Goal: Information Seeking & Learning: Check status

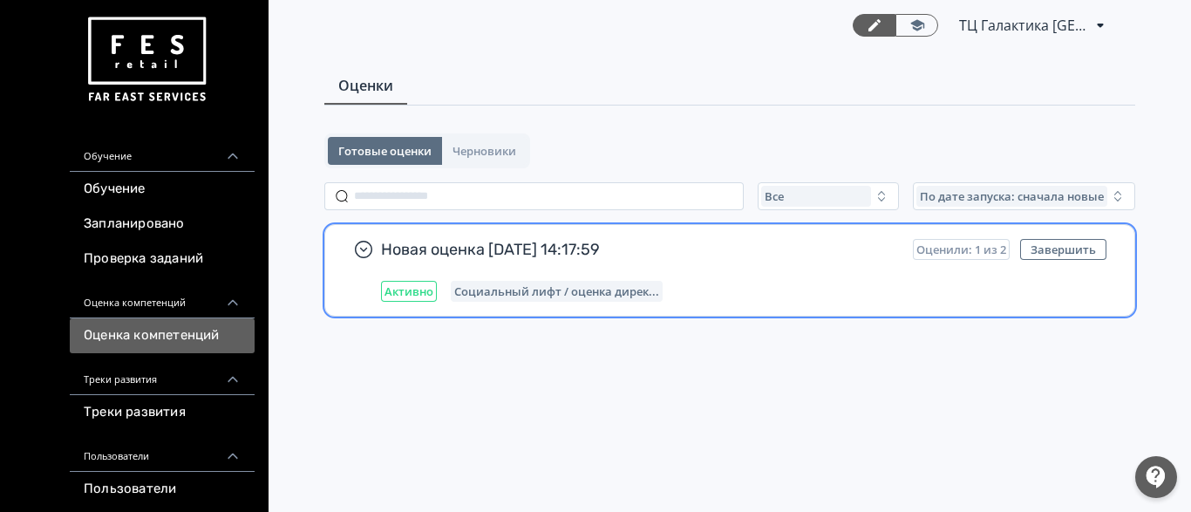
click at [409, 290] on span "Активно" at bounding box center [408, 291] width 49 height 14
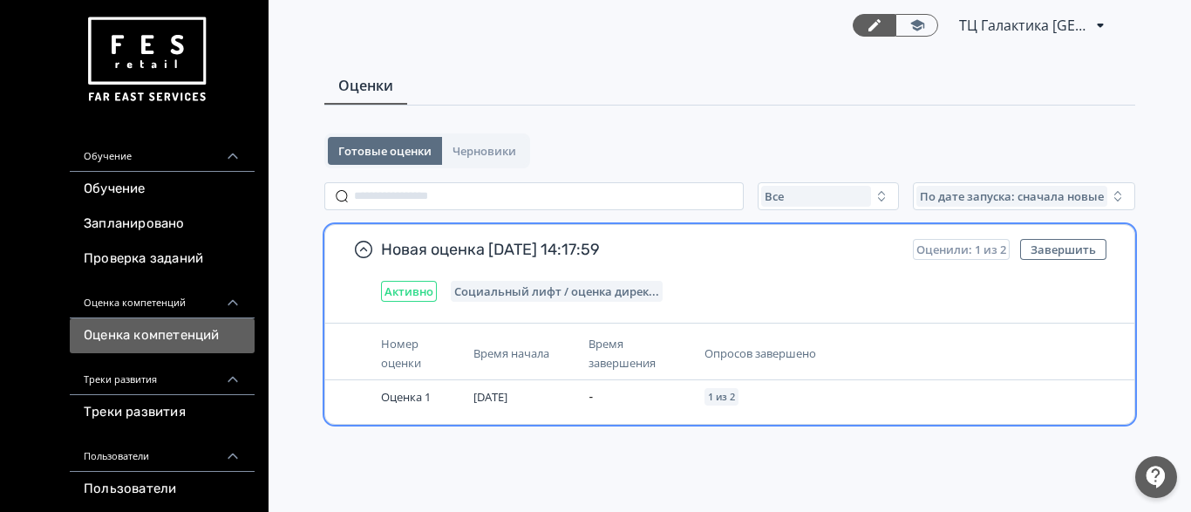
click at [484, 294] on span "Социальный лифт / оценка дирек..." at bounding box center [556, 291] width 205 height 14
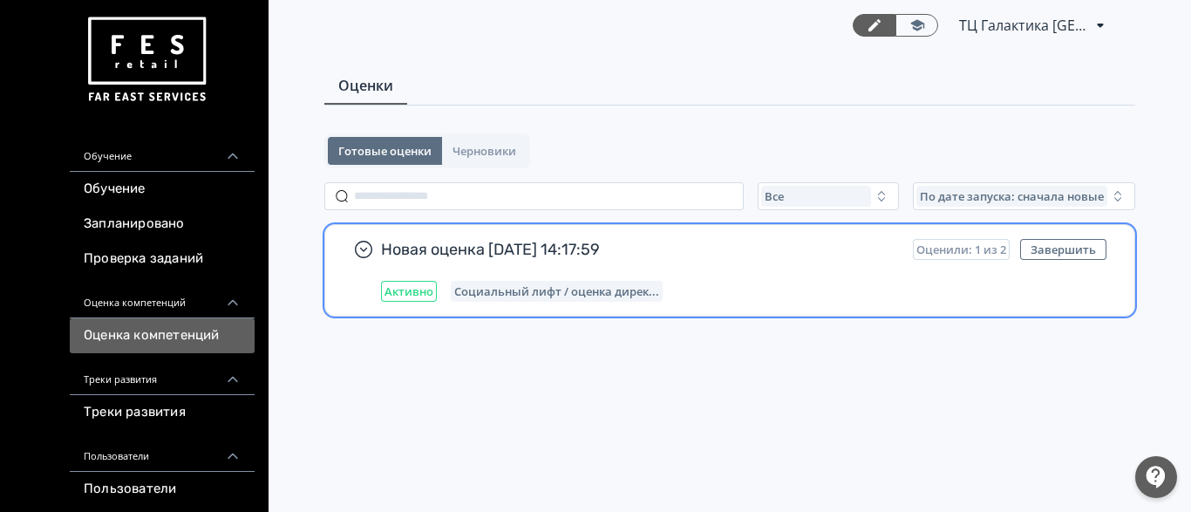
click at [484, 294] on span "Социальный лифт / оценка дирек..." at bounding box center [556, 291] width 205 height 14
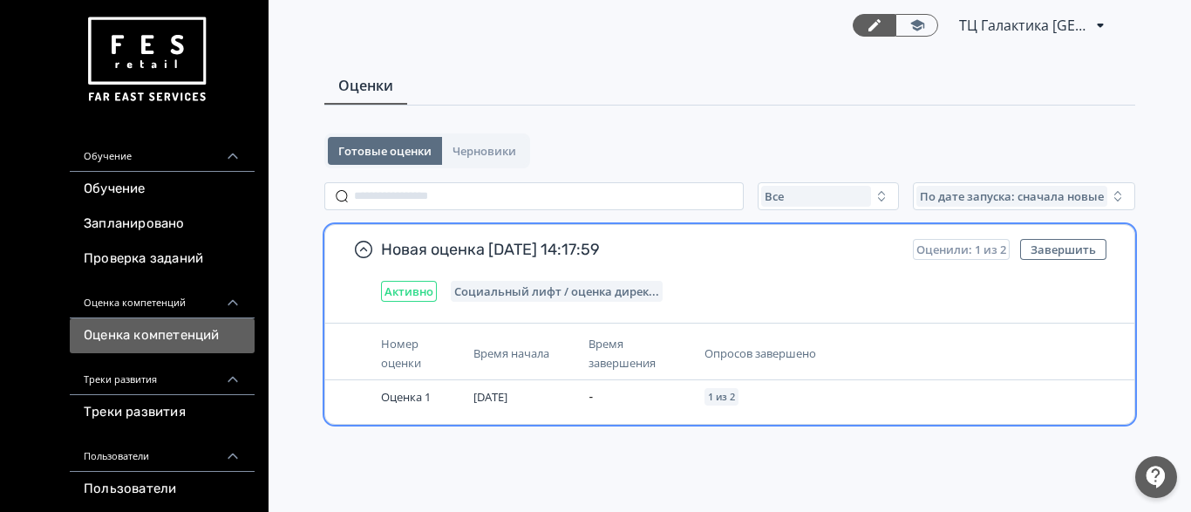
click at [581, 295] on span "Социальный лифт / оценка дирек..." at bounding box center [556, 291] width 205 height 14
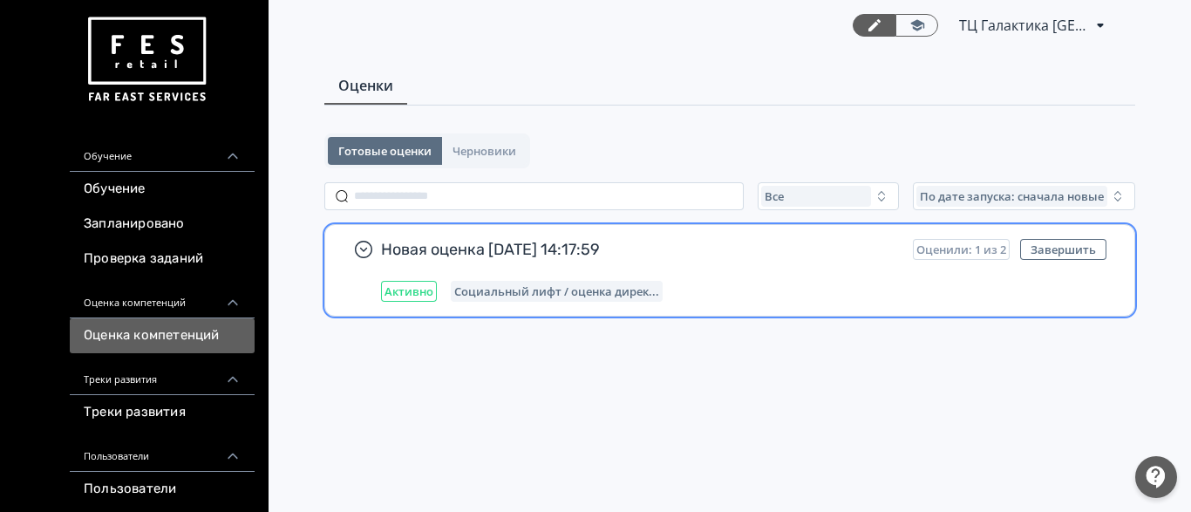
click at [581, 295] on span "Социальный лифт / оценка дирек..." at bounding box center [556, 291] width 205 height 14
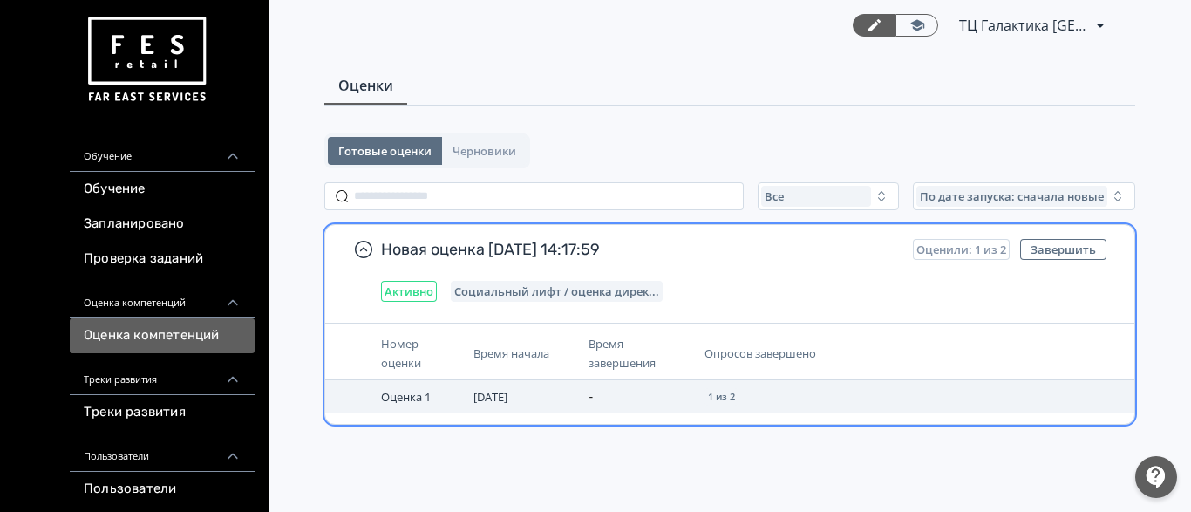
click at [412, 394] on span "Оценка 1" at bounding box center [406, 397] width 50 height 16
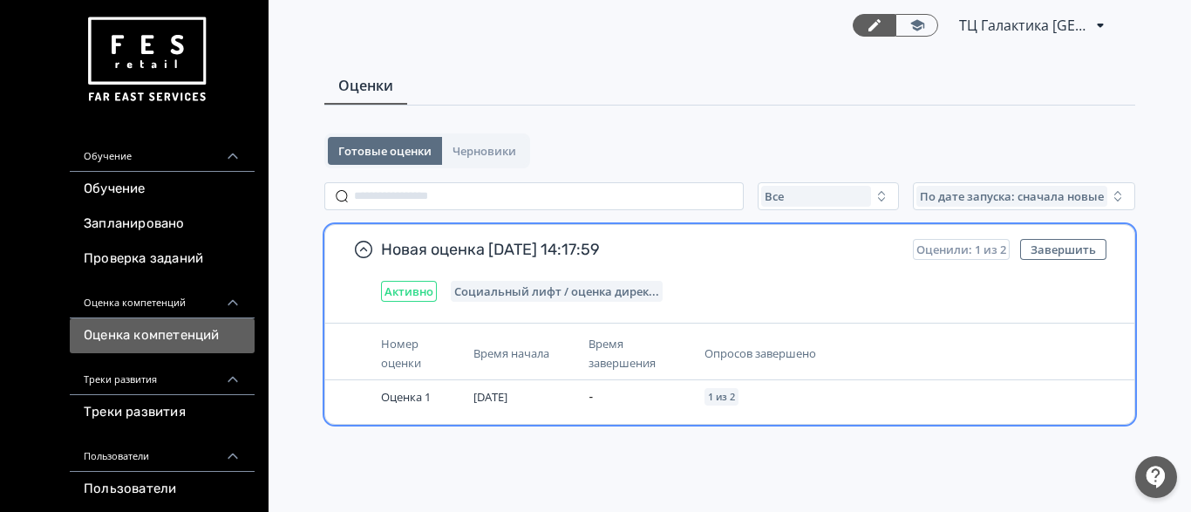
click at [415, 294] on span "Активно" at bounding box center [408, 291] width 49 height 14
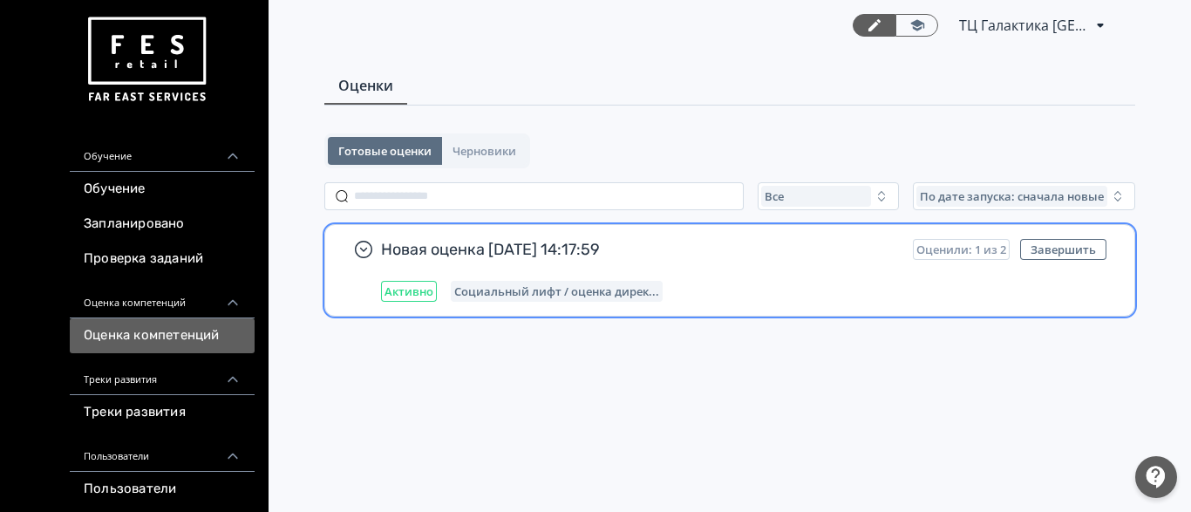
click at [415, 294] on span "Активно" at bounding box center [408, 291] width 49 height 14
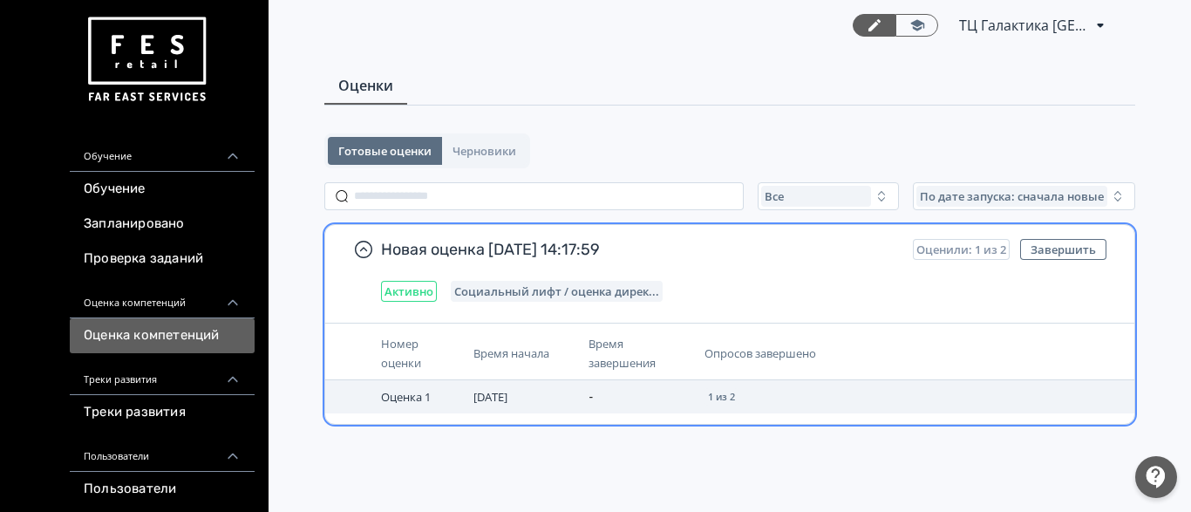
click at [395, 397] on span "Оценка 1" at bounding box center [406, 397] width 50 height 16
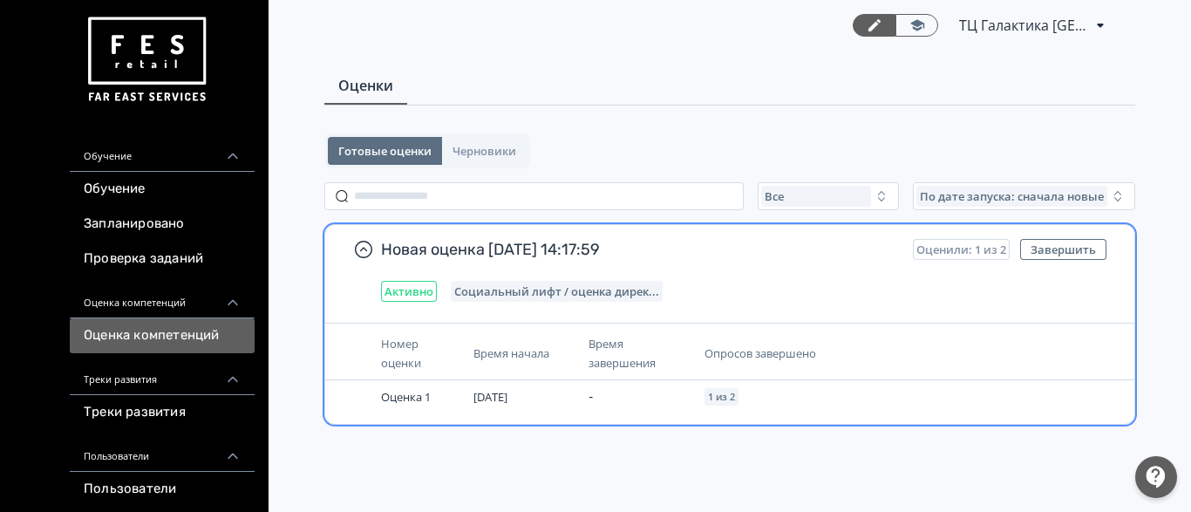
click at [496, 354] on span "Время начала" at bounding box center [511, 353] width 76 height 16
click at [409, 368] on span "Номер оценки" at bounding box center [401, 353] width 40 height 35
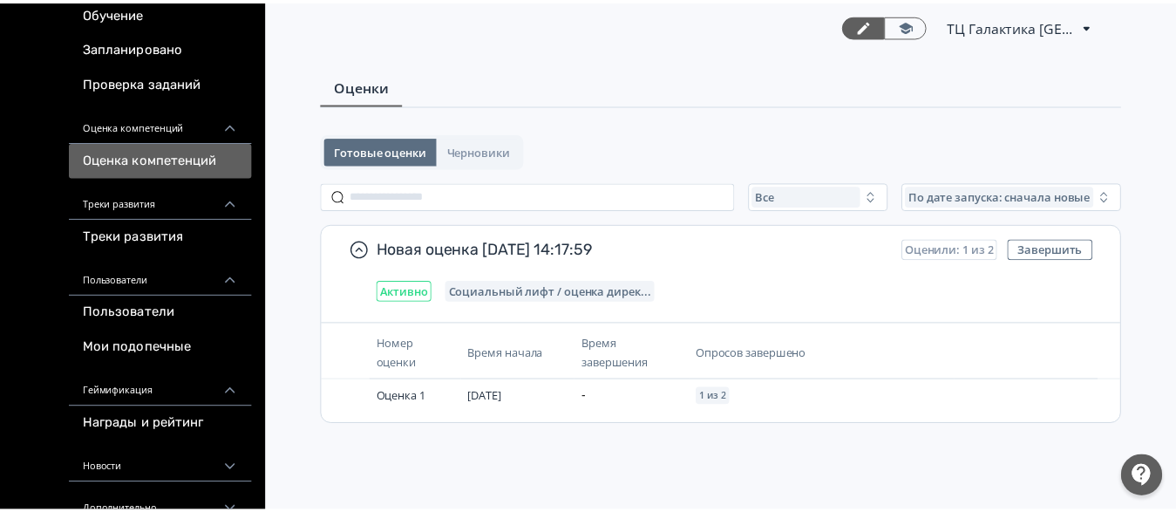
scroll to position [230, 0]
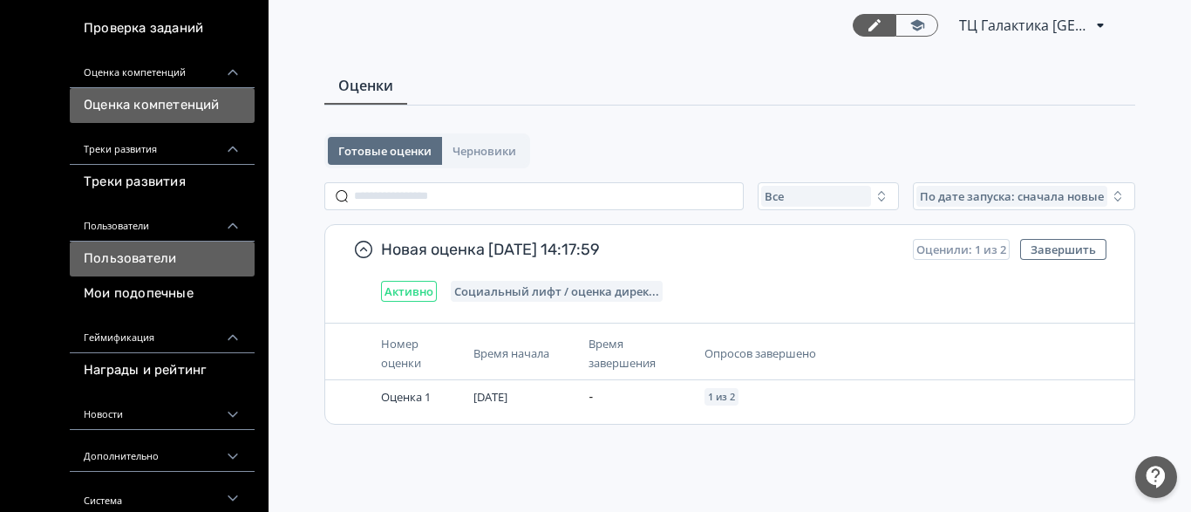
click at [172, 262] on link "Пользователи" at bounding box center [162, 258] width 185 height 35
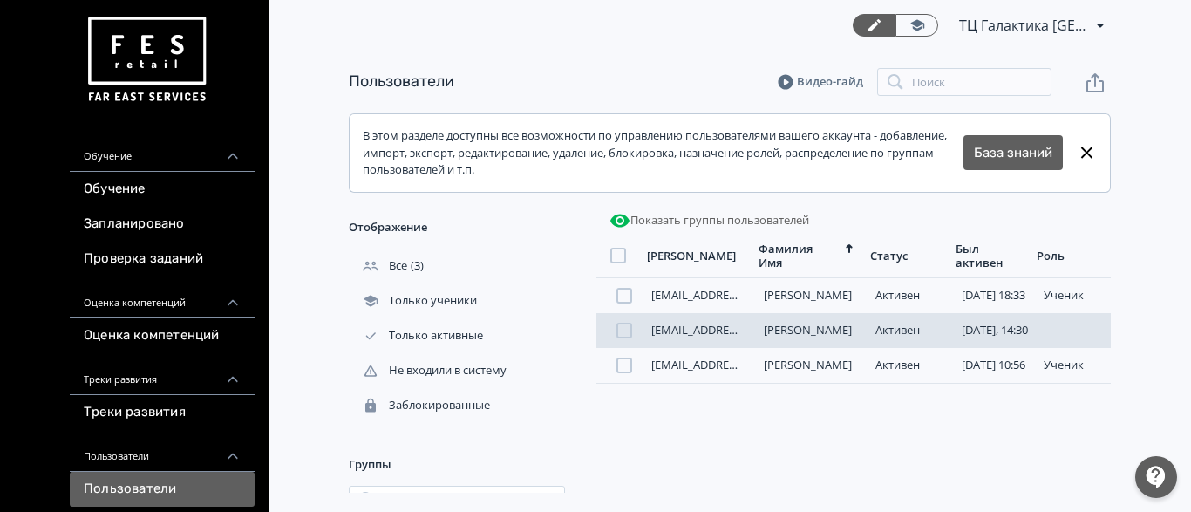
click at [626, 334] on div at bounding box center [624, 331] width 16 height 16
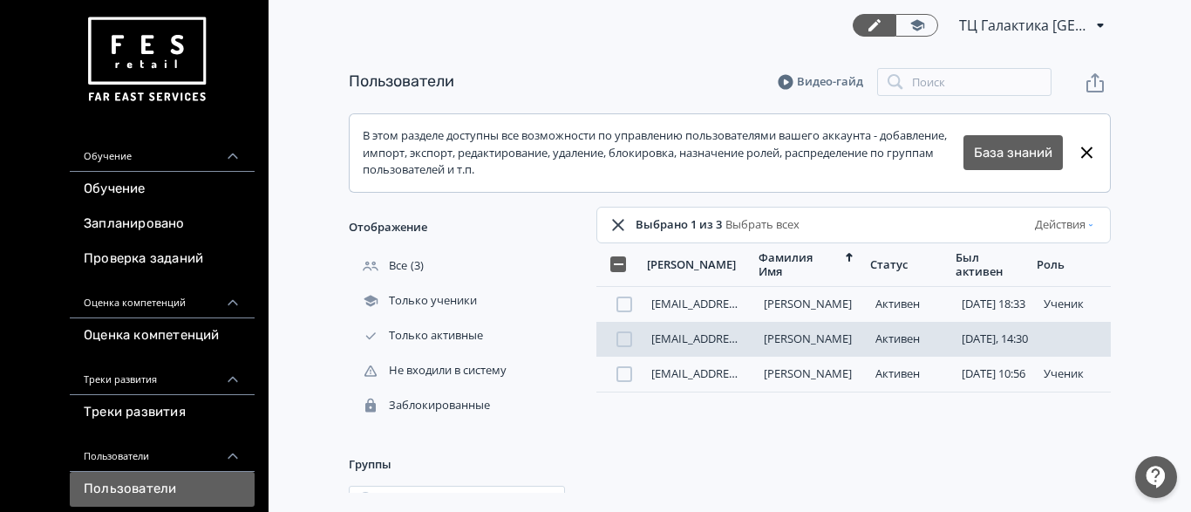
click at [687, 342] on link "[EMAIL_ADDRESS][DOMAIN_NAME]" at bounding box center [743, 338] width 184 height 16
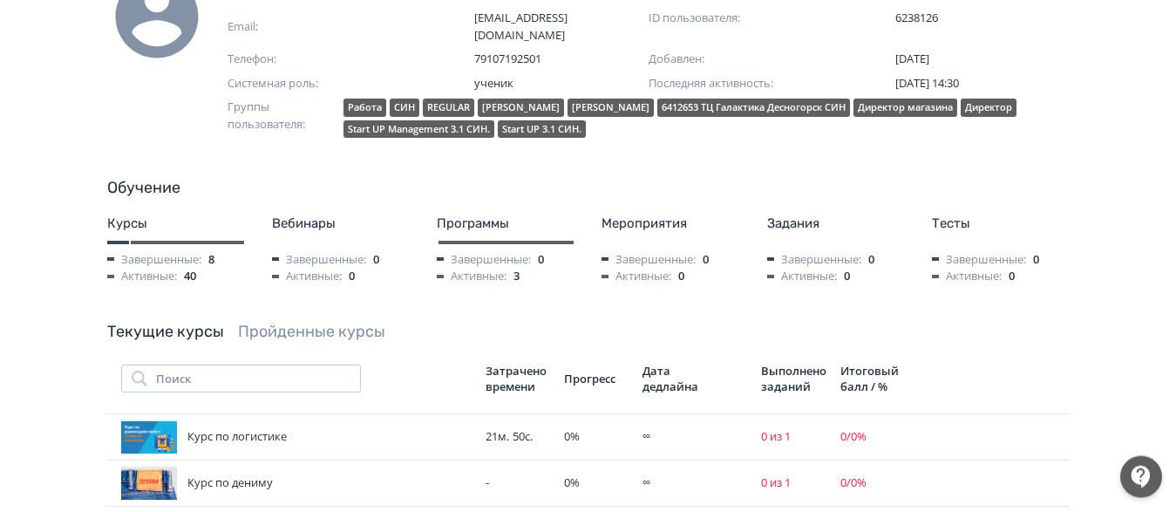
scroll to position [267, 0]
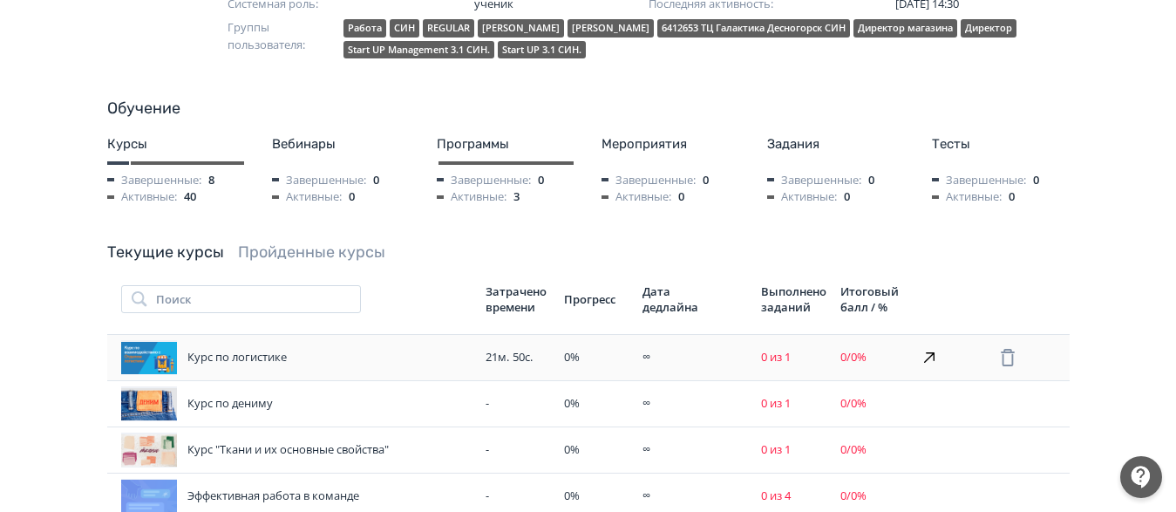
click at [259, 340] on div "Курс по логистике" at bounding box center [296, 357] width 351 height 35
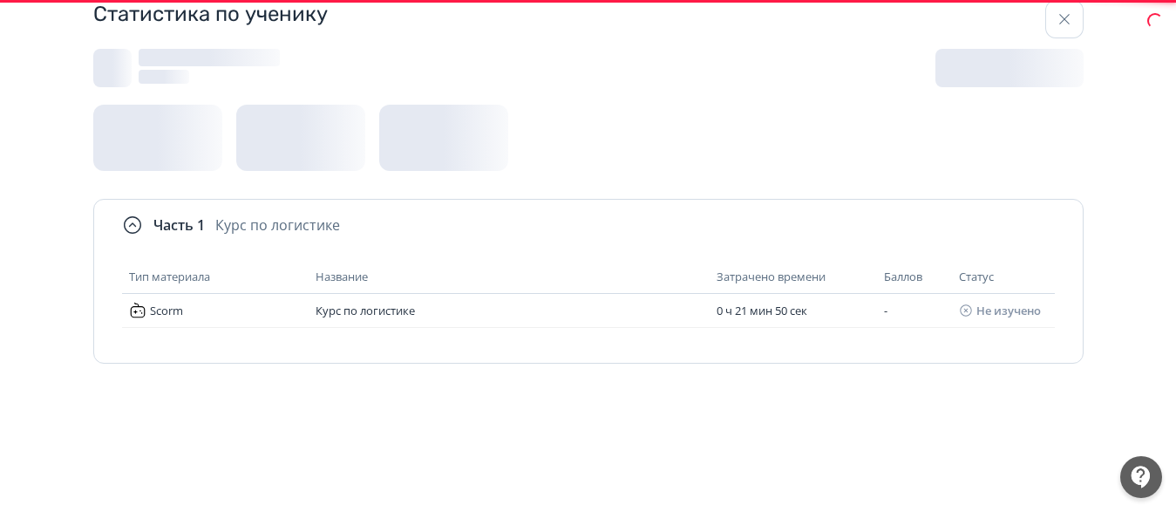
scroll to position [35, 0]
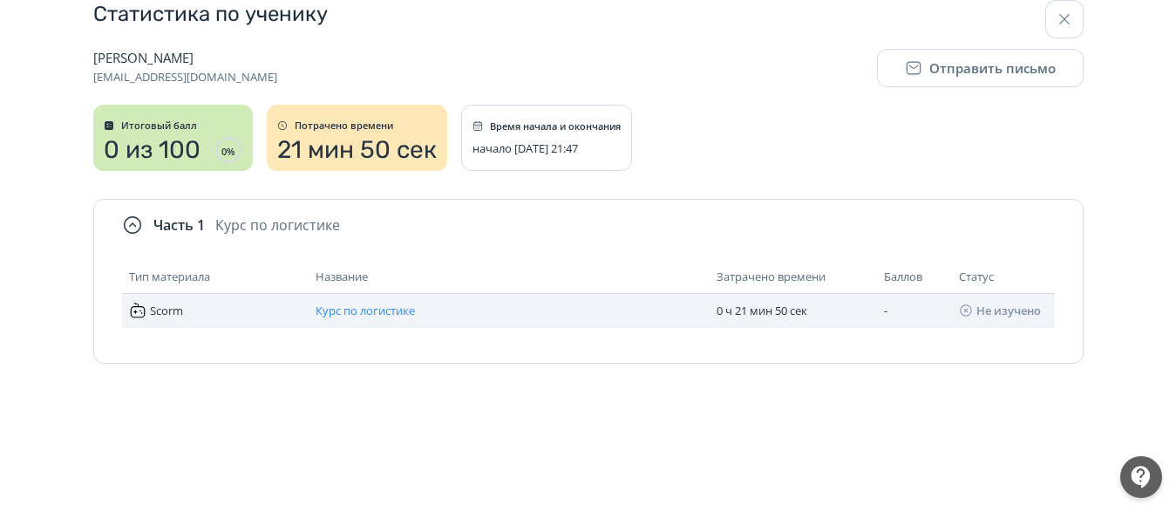
click at [323, 313] on span "Курс по логистике" at bounding box center [365, 310] width 99 height 16
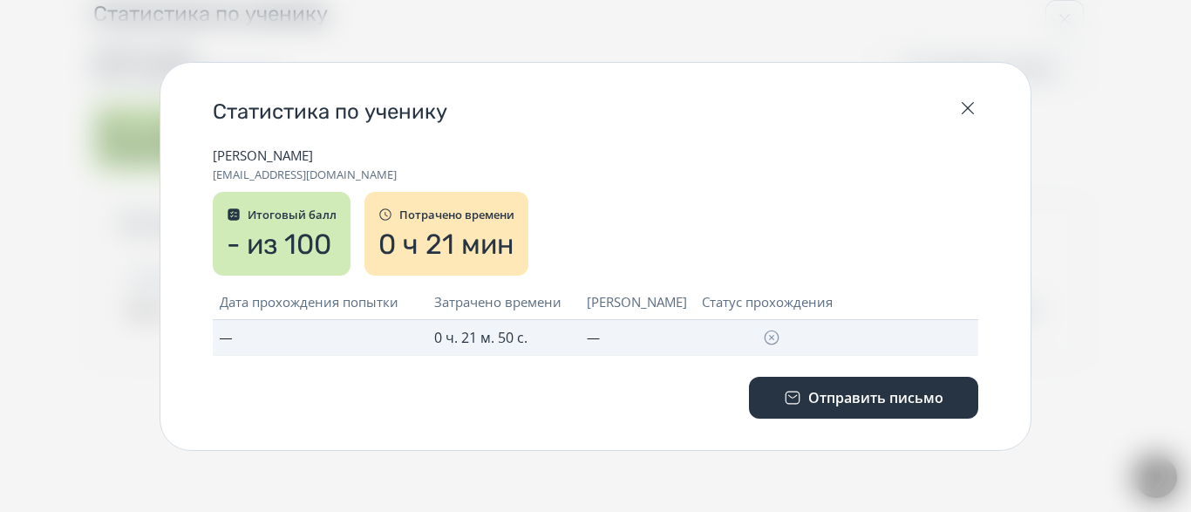
click at [331, 342] on td "—" at bounding box center [320, 338] width 214 height 36
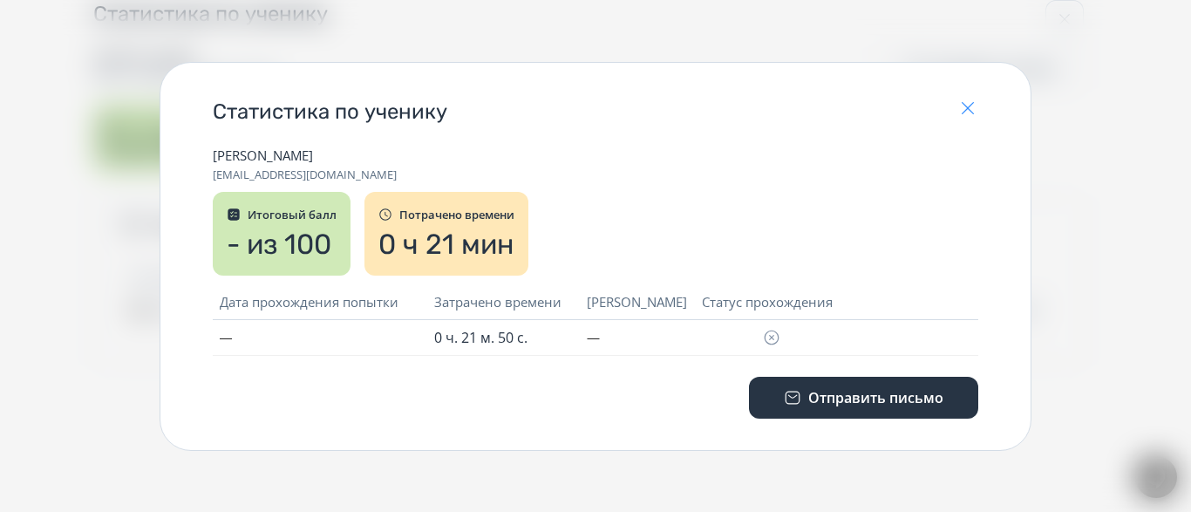
click at [967, 106] on icon "button" at bounding box center [967, 108] width 21 height 21
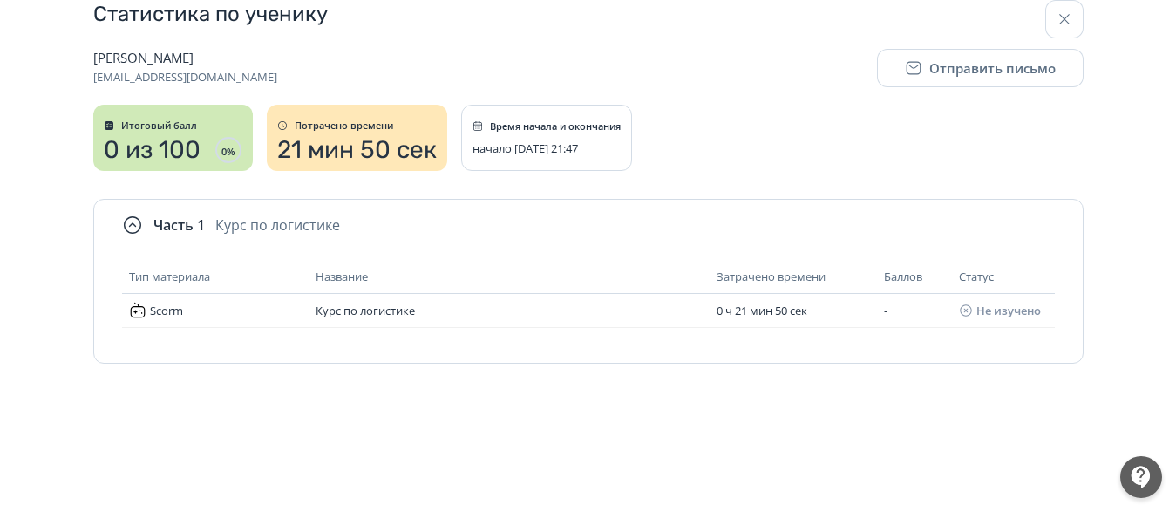
click at [201, 152] on div "0 из 100 0 %" at bounding box center [173, 150] width 139 height 28
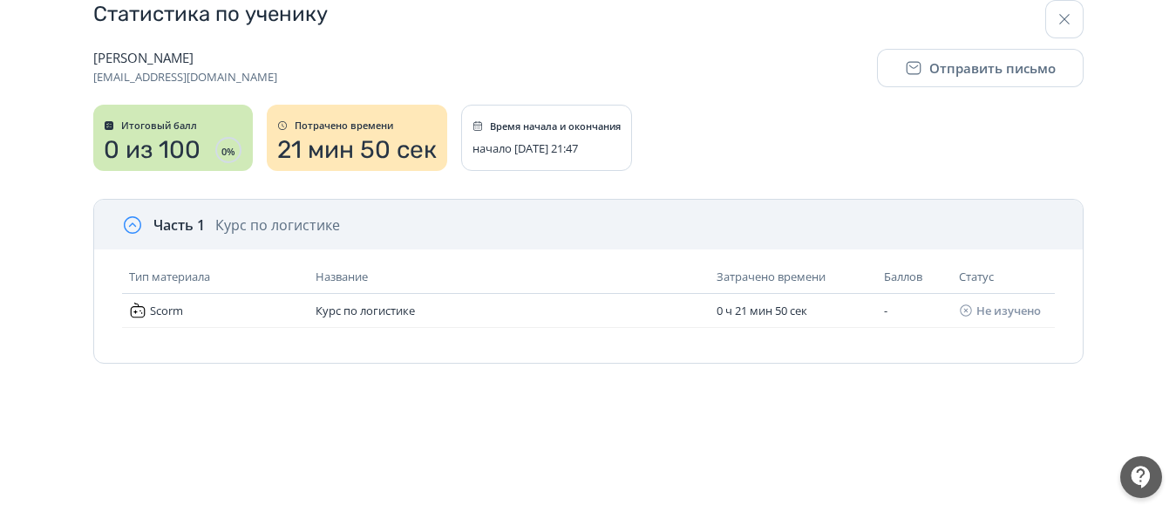
click at [279, 235] on div "Часть 1 Курс по логистике" at bounding box center [588, 225] width 988 height 50
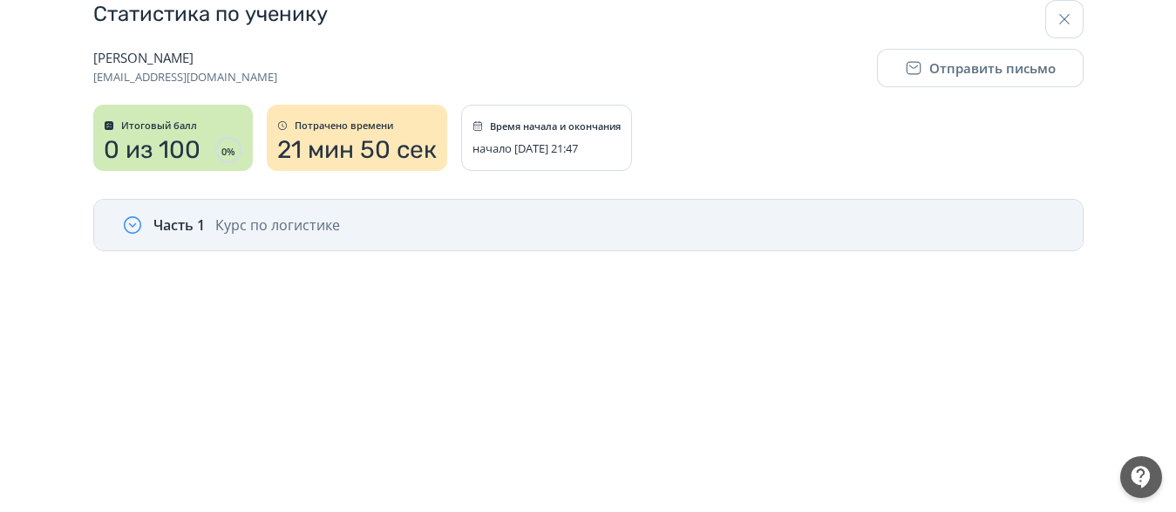
click at [301, 238] on div "Часть 1 Курс по логистике" at bounding box center [588, 225] width 988 height 51
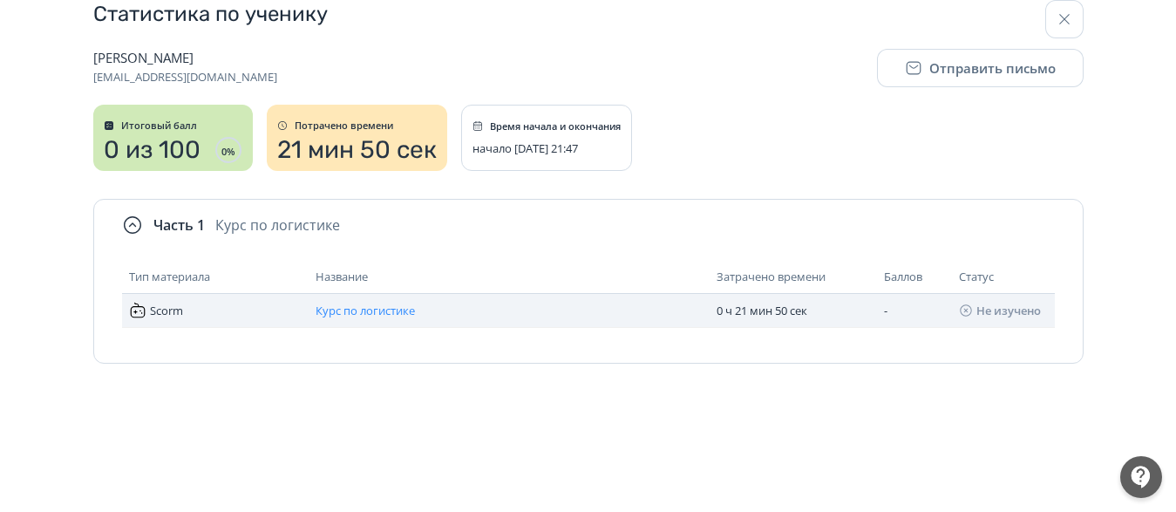
click at [376, 306] on span "Курс по логистике" at bounding box center [365, 310] width 99 height 16
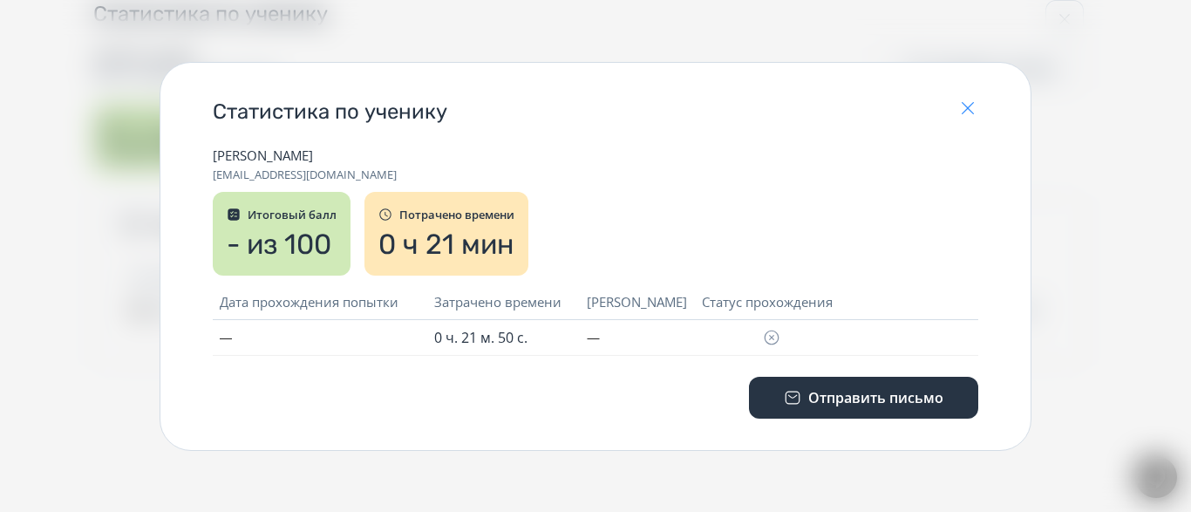
click at [965, 104] on icon "button" at bounding box center [967, 108] width 21 height 21
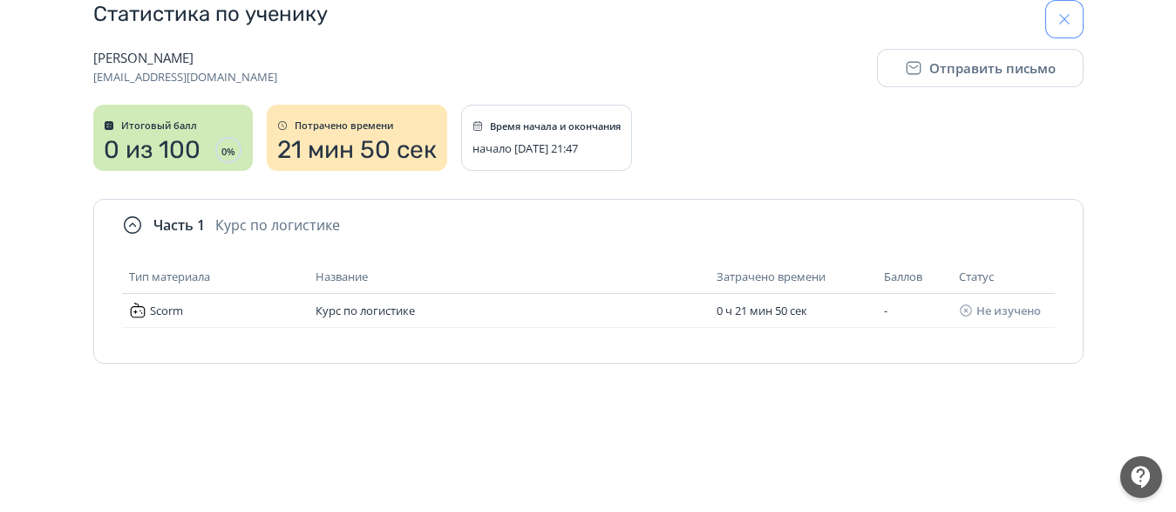
click at [1070, 24] on icon "button" at bounding box center [1064, 18] width 17 height 17
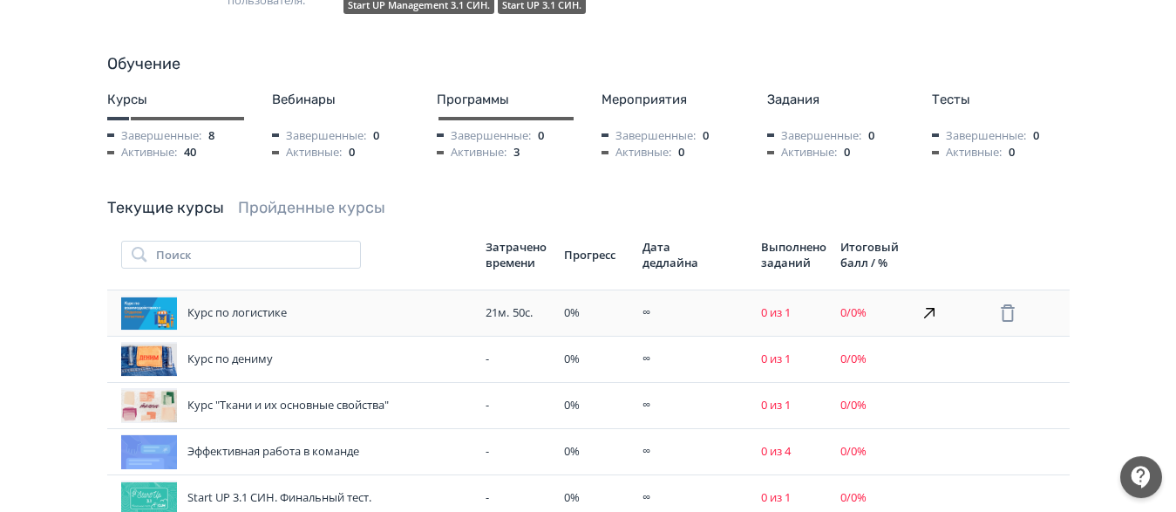
scroll to position [208, 0]
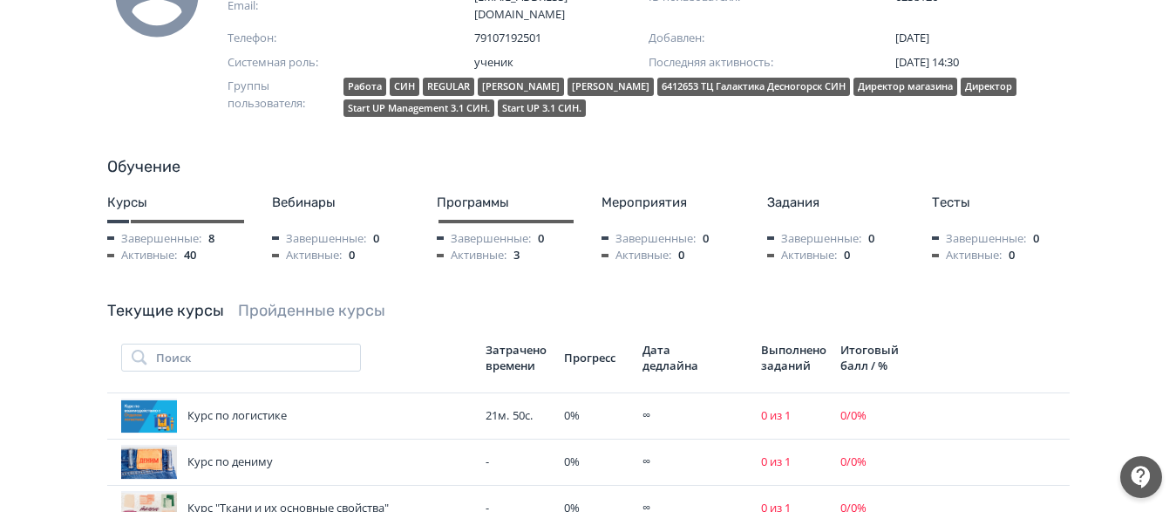
click at [124, 193] on div "Курсы" at bounding box center [175, 203] width 137 height 20
click at [139, 247] on span "Активные:" at bounding box center [142, 255] width 70 height 17
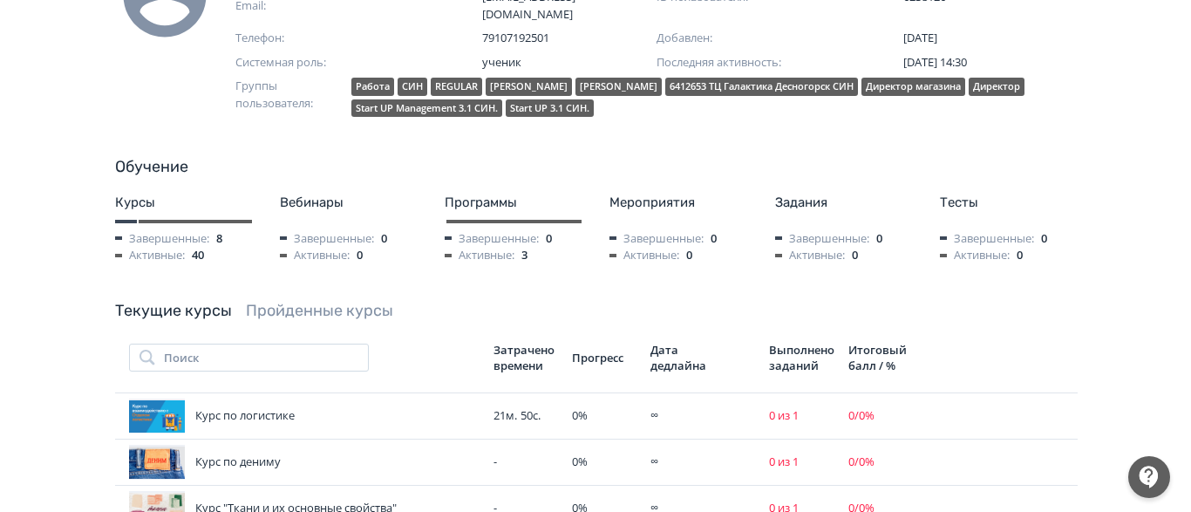
scroll to position [0, 0]
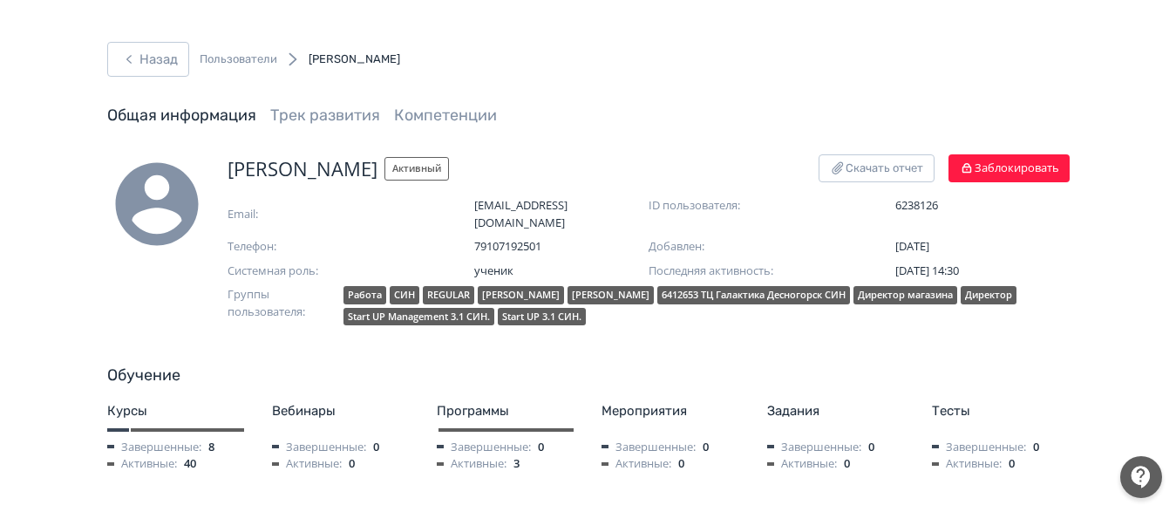
click at [228, 52] on link "Пользователи" at bounding box center [239, 59] width 78 height 17
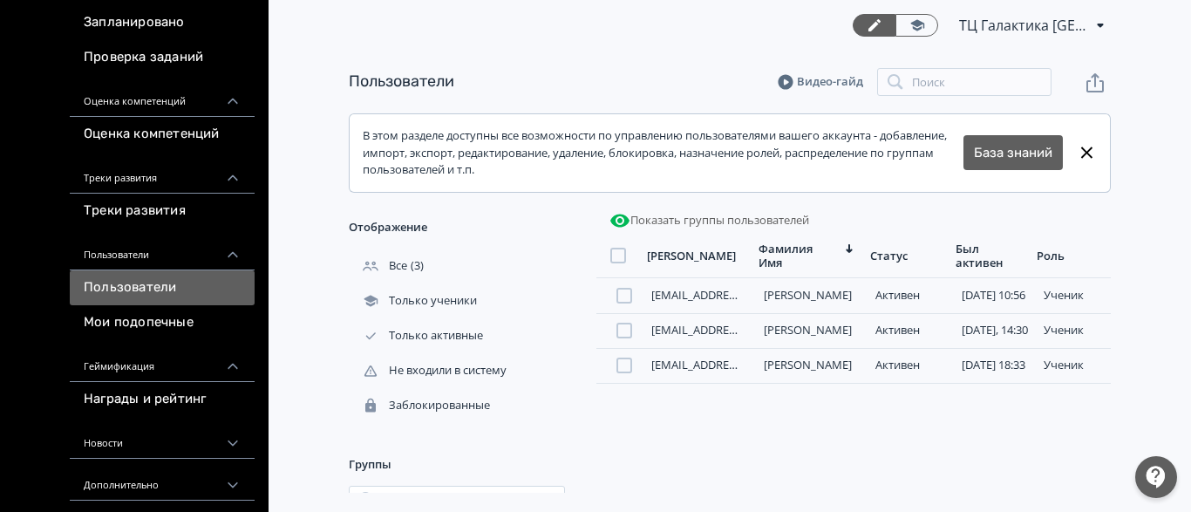
scroll to position [257, 0]
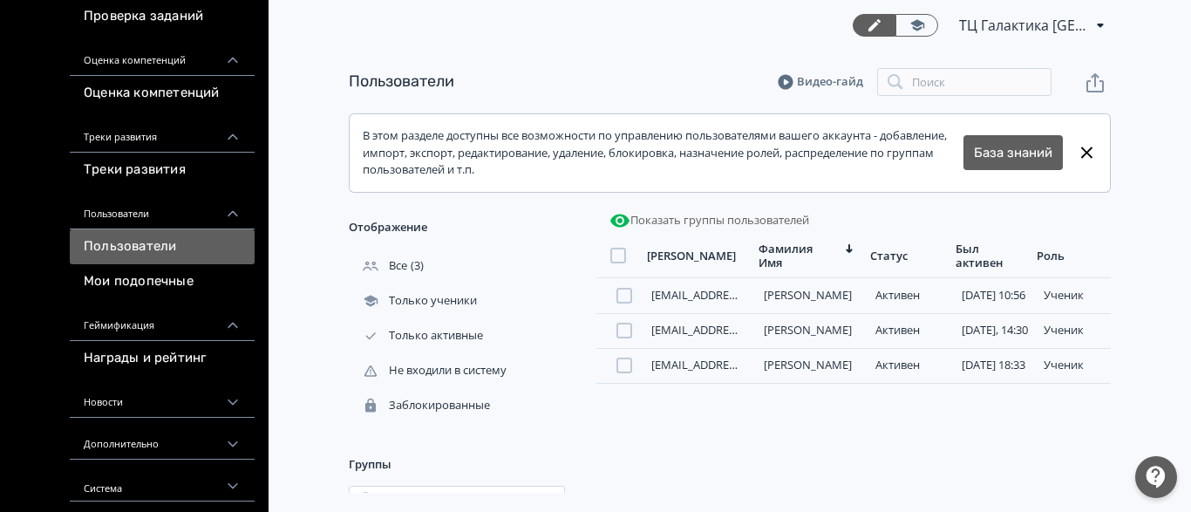
click at [231, 436] on icon at bounding box center [233, 444] width 16 height 16
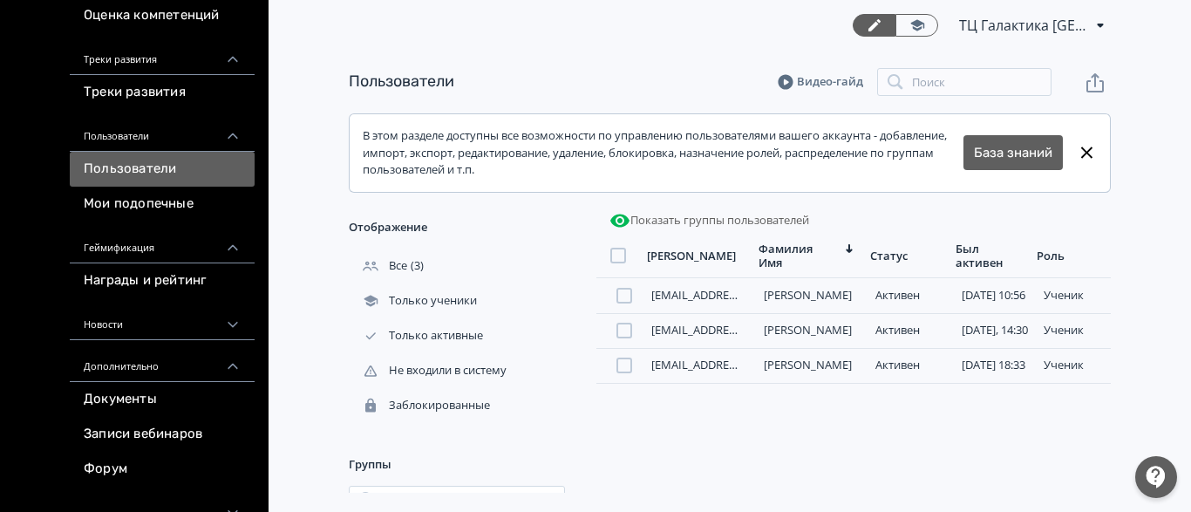
scroll to position [362, 0]
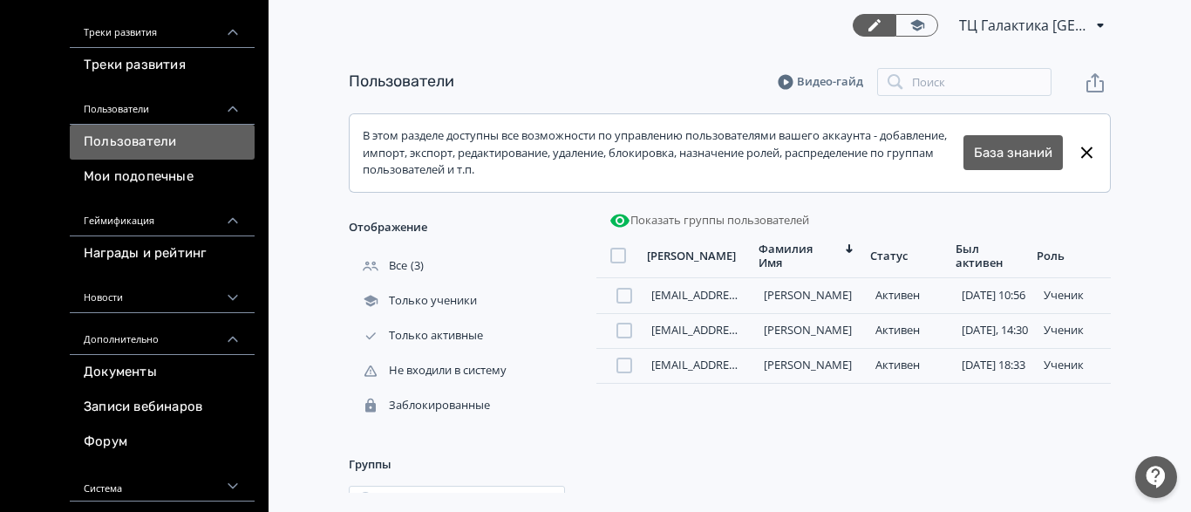
click at [230, 478] on icon at bounding box center [233, 486] width 16 height 16
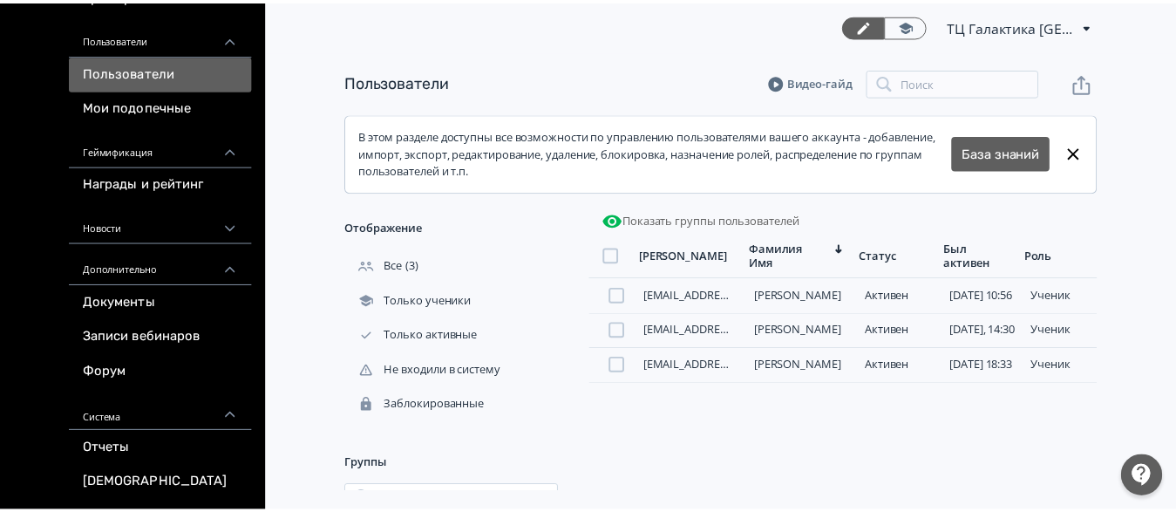
scroll to position [0, 0]
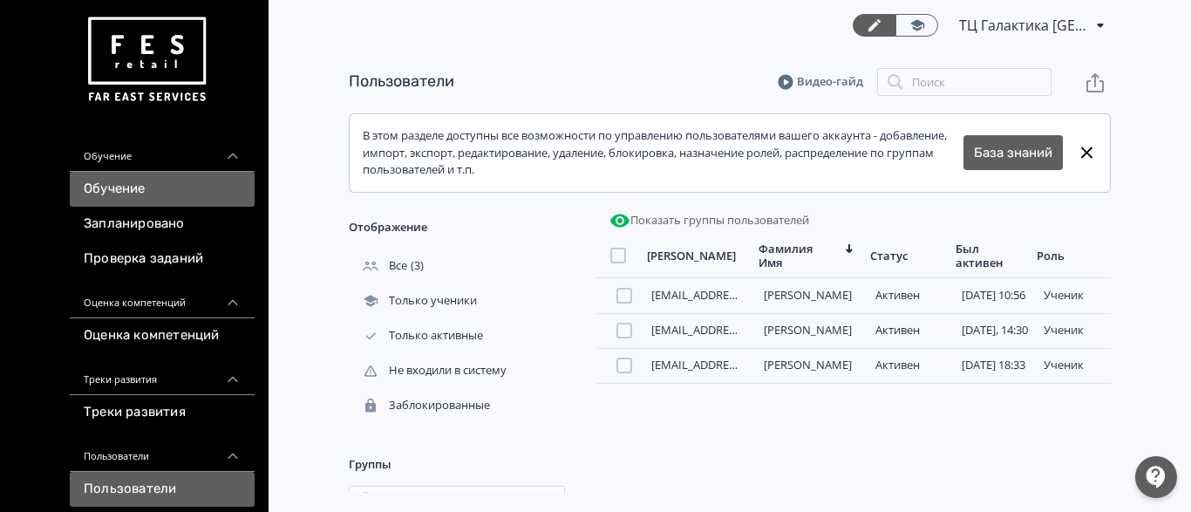
click at [134, 198] on link "Обучение" at bounding box center [162, 189] width 185 height 35
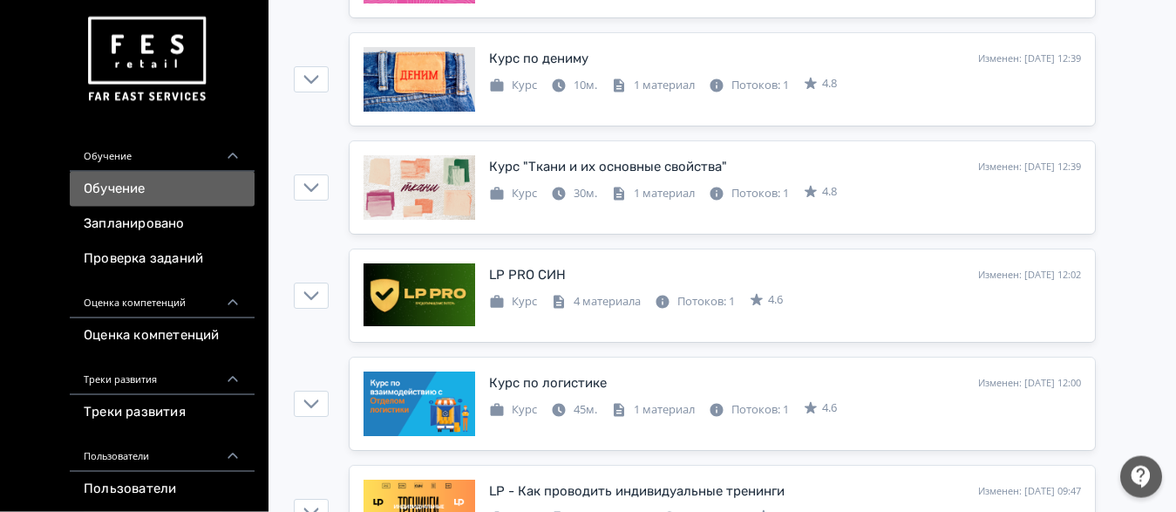
scroll to position [1423, 0]
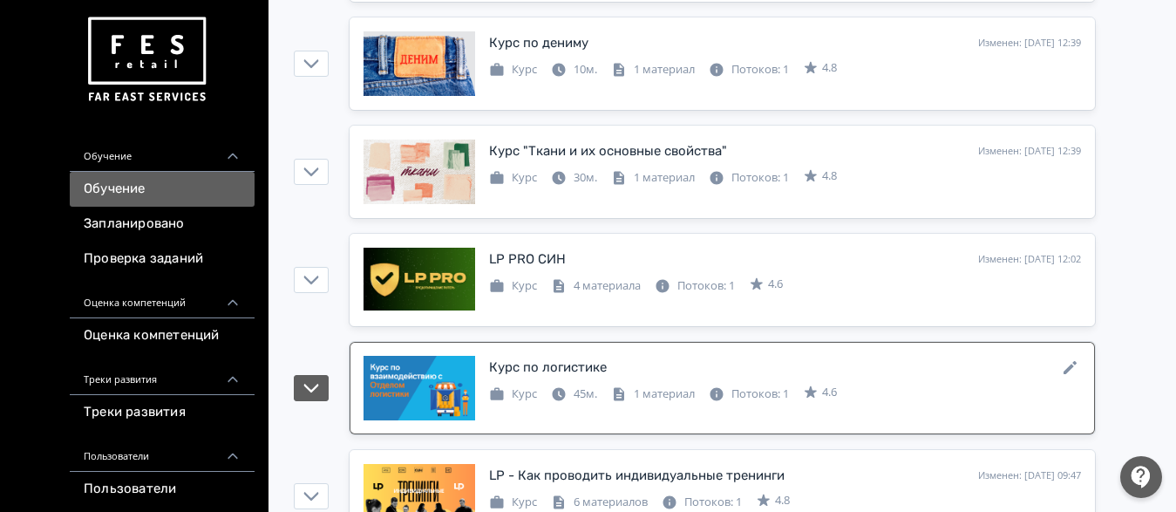
click at [531, 370] on div "Курс по логистике" at bounding box center [548, 367] width 118 height 20
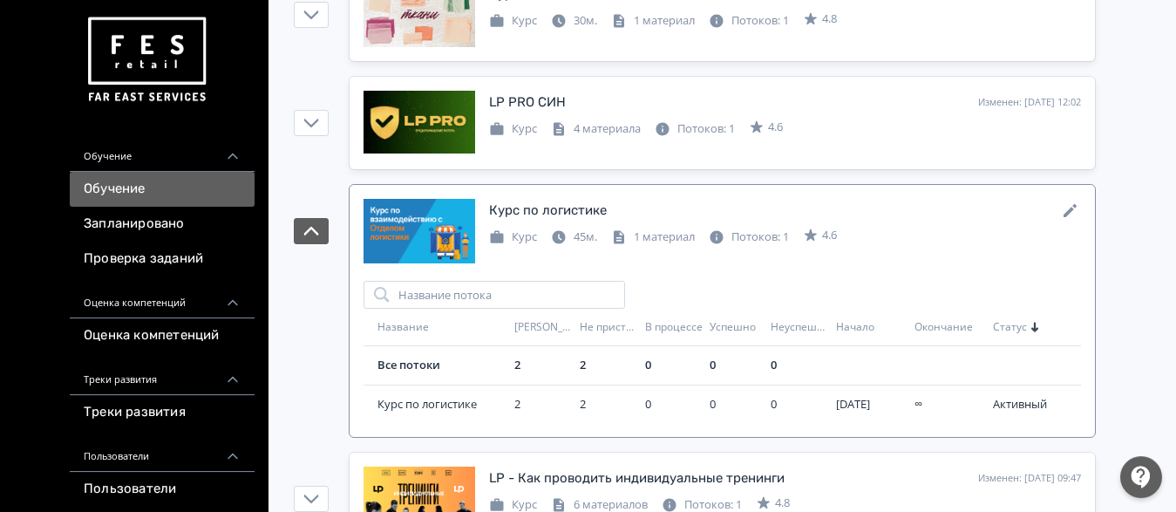
scroll to position [1689, 0]
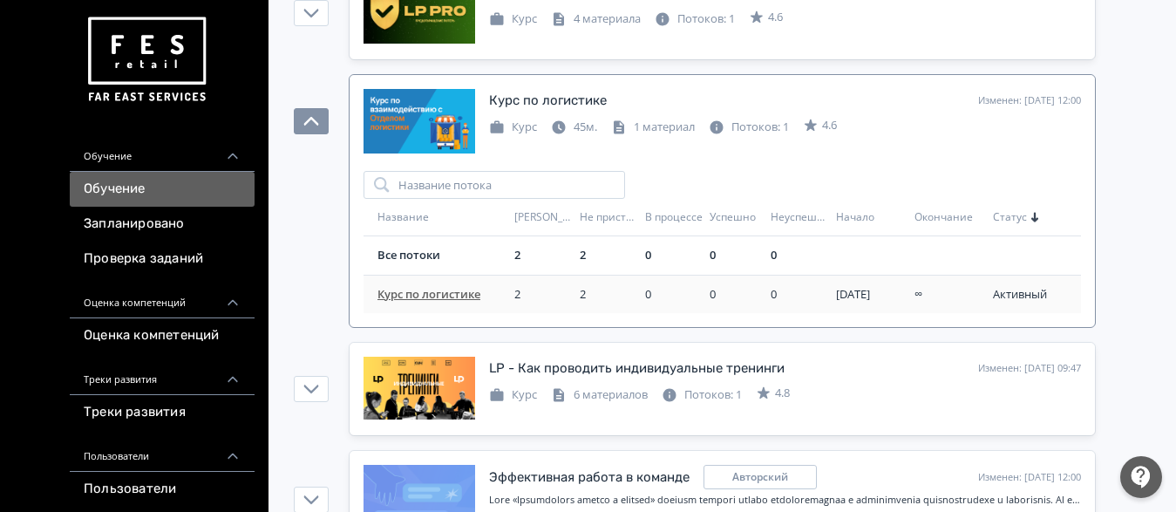
click at [426, 297] on span "Курс по логистике" at bounding box center [442, 294] width 130 height 17
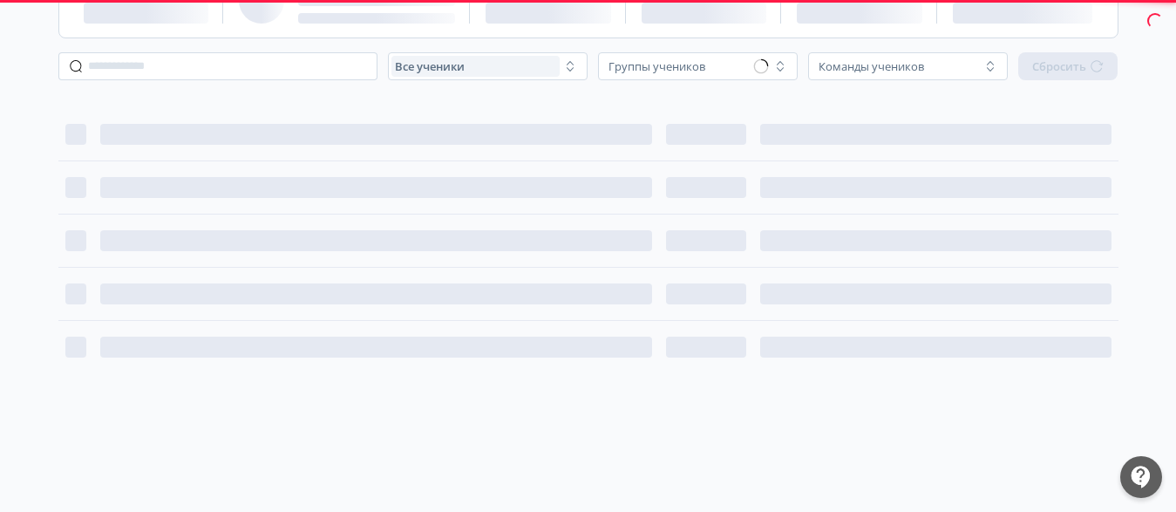
scroll to position [161, 0]
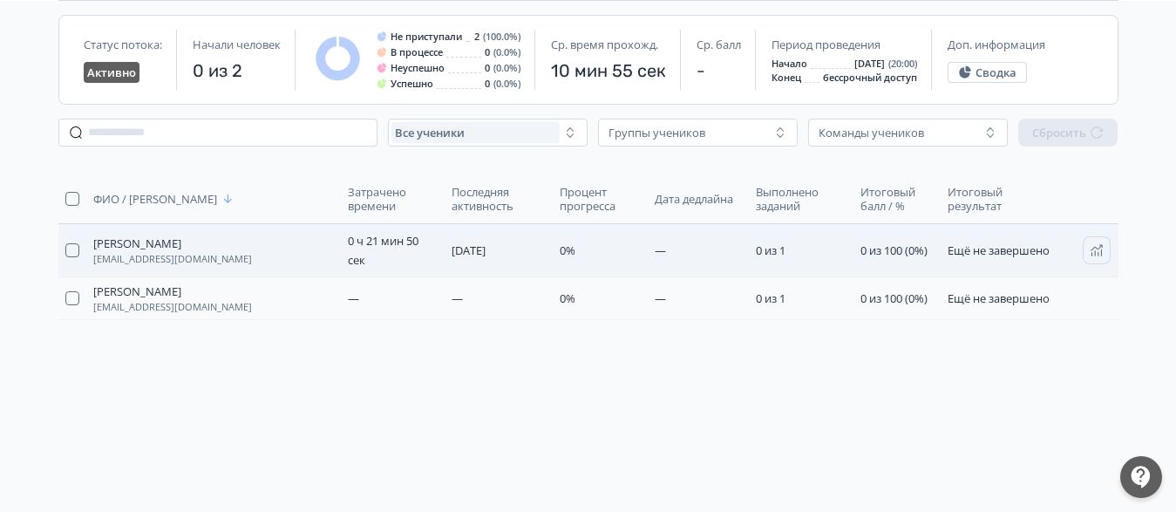
click at [969, 248] on span "Ещё не завершено" at bounding box center [999, 250] width 102 height 16
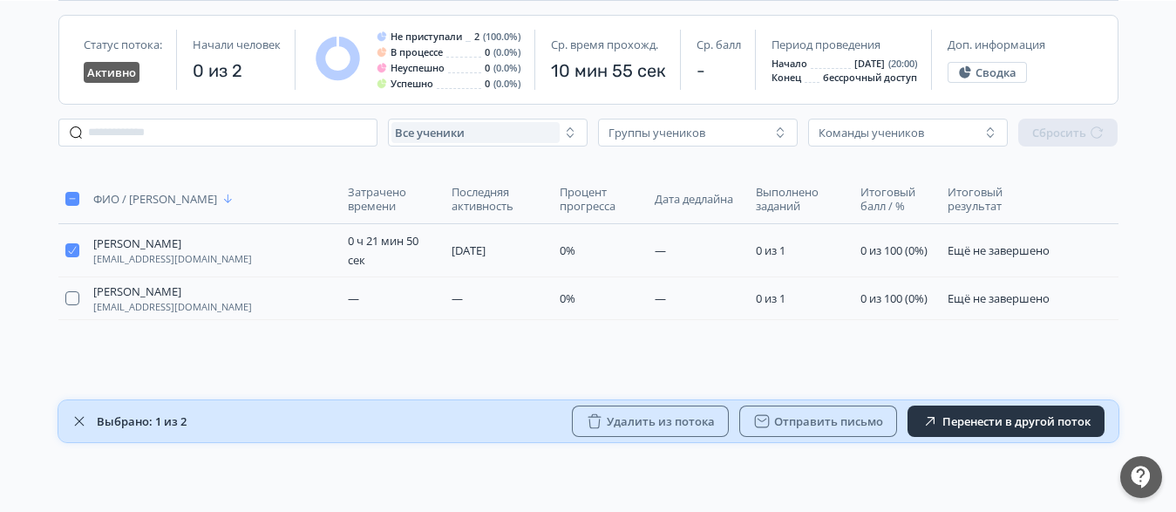
scroll to position [0, 0]
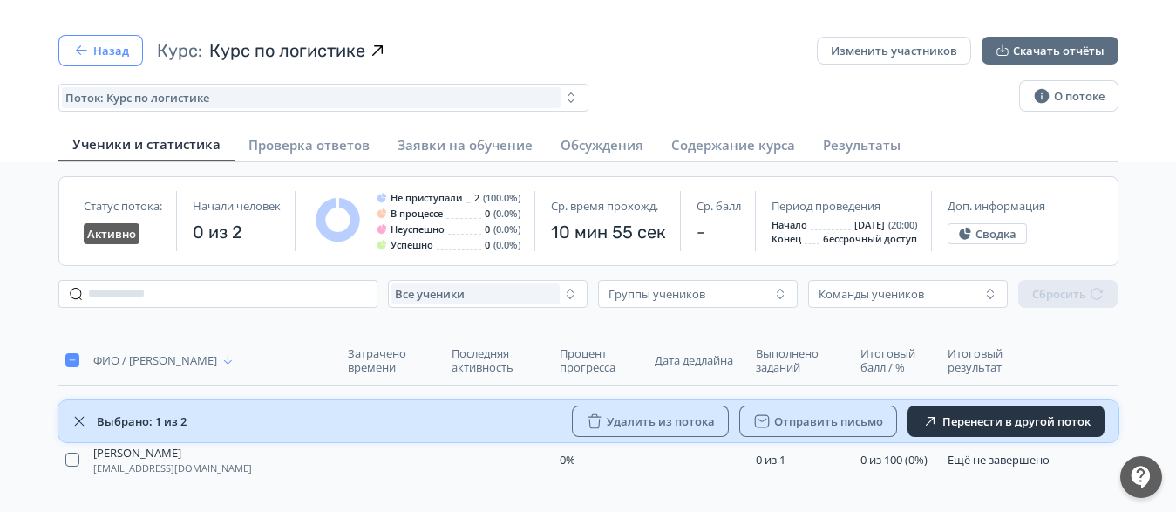
click at [92, 44] on button "Назад" at bounding box center [100, 50] width 85 height 31
